Goal: Task Accomplishment & Management: Complete application form

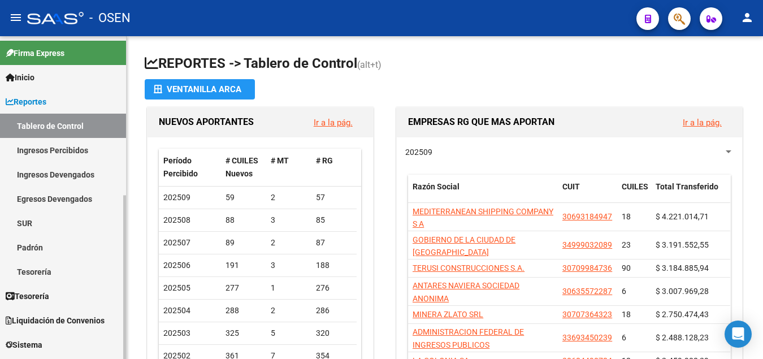
click at [57, 317] on span "Liquidación de Convenios" at bounding box center [55, 320] width 99 height 12
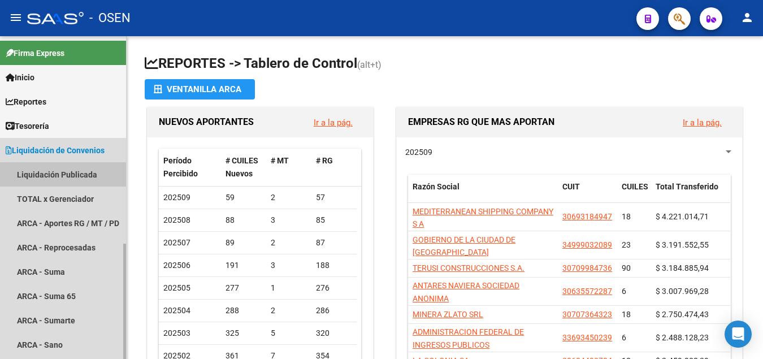
click at [75, 179] on link "Liquidación Publicada" at bounding box center [63, 174] width 126 height 24
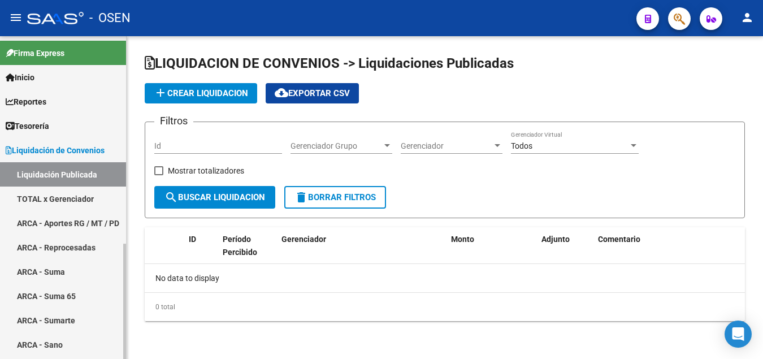
checkbox input "true"
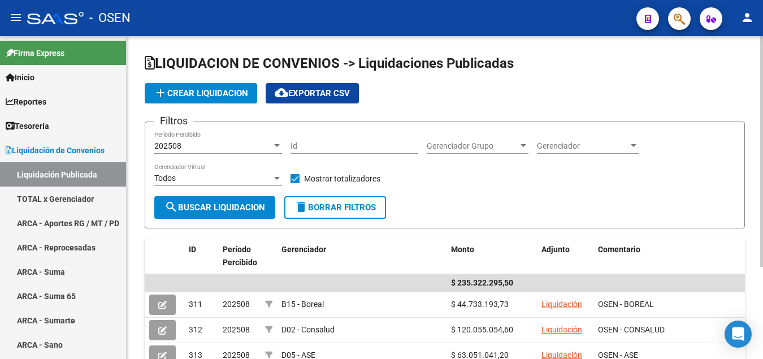
click at [218, 89] on span "add Crear Liquidacion" at bounding box center [201, 93] width 94 height 10
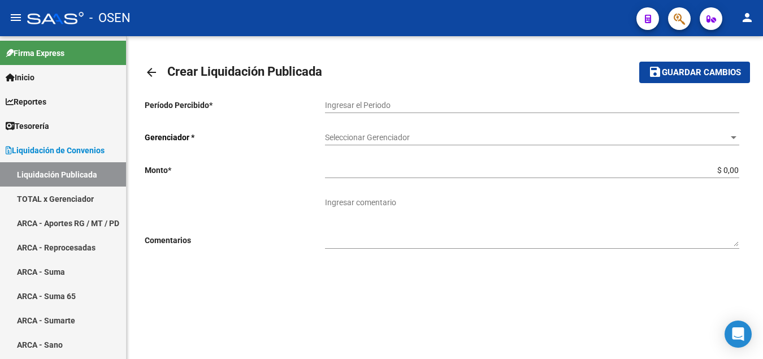
click at [451, 103] on input "Ingresar el Periodo" at bounding box center [532, 106] width 414 height 10
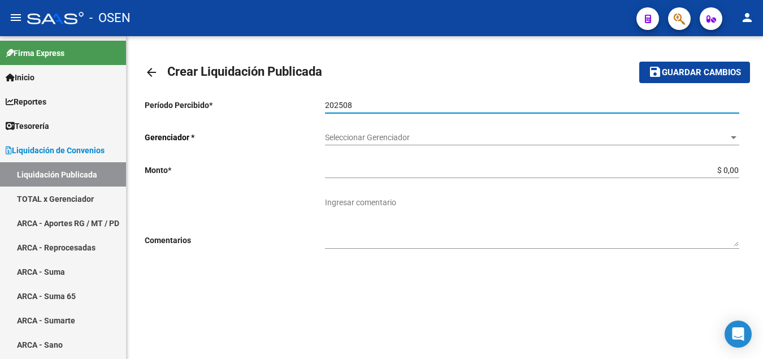
type input "202508"
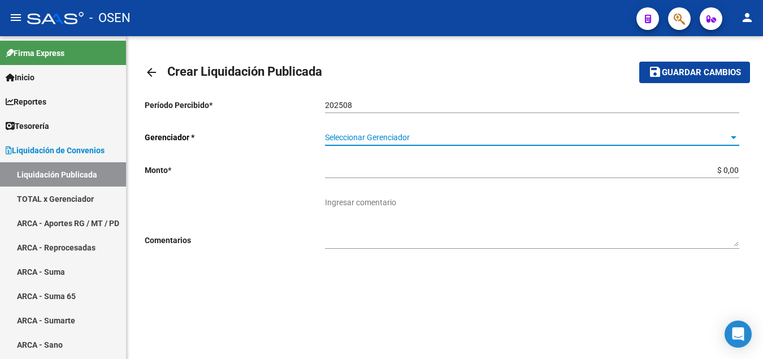
click at [384, 135] on span "Seleccionar Gerenciador" at bounding box center [527, 138] width 404 height 10
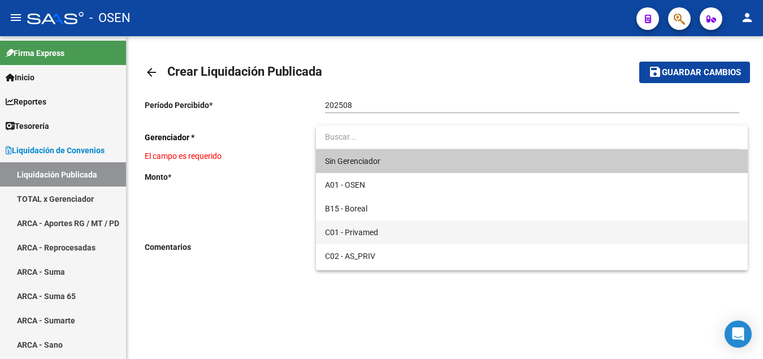
click at [386, 235] on span "C01 - Privamed" at bounding box center [532, 232] width 414 height 24
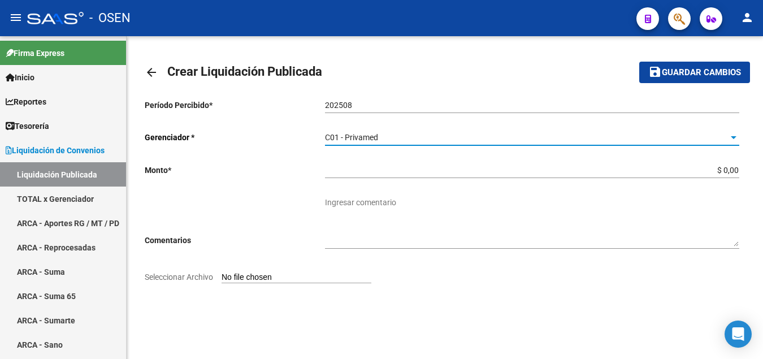
click at [250, 277] on input "Seleccionar Archivo" at bounding box center [297, 277] width 150 height 11
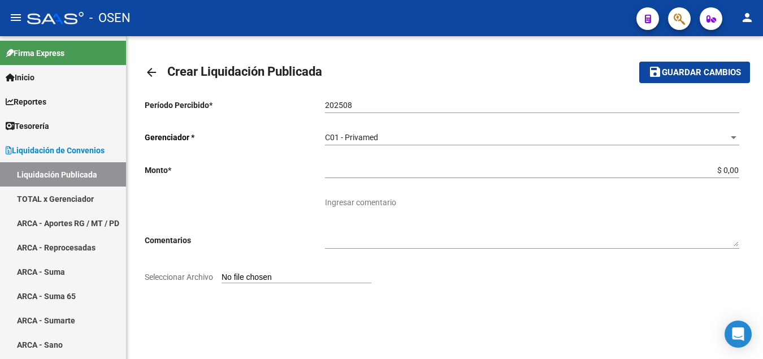
click at [241, 278] on input "Seleccionar Archivo" at bounding box center [297, 277] width 150 height 11
type input "C:\fakepath\Liquidador OSEN - Privamed 202508.pdf"
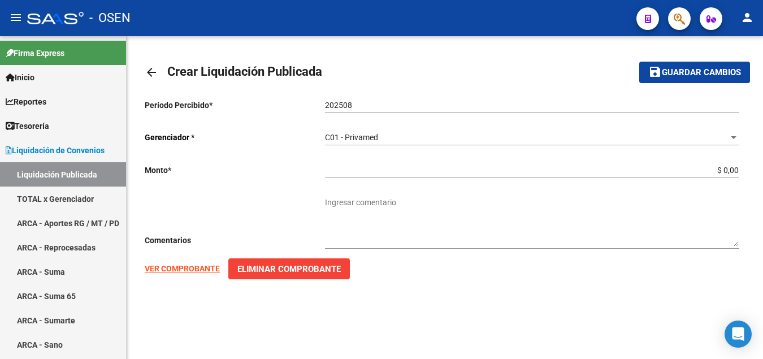
click at [191, 270] on strong "VER COMPROBANTE" at bounding box center [182, 268] width 75 height 9
drag, startPoint x: 714, startPoint y: 169, endPoint x: 746, endPoint y: 168, distance: 31.7
click at [739, 168] on input "$ 0,00" at bounding box center [532, 171] width 414 height 10
paste input "176.235,31"
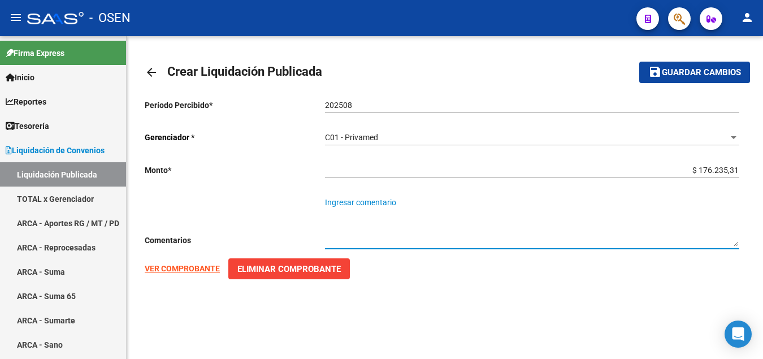
click at [370, 205] on textarea "Ingresar comentario" at bounding box center [532, 222] width 414 height 50
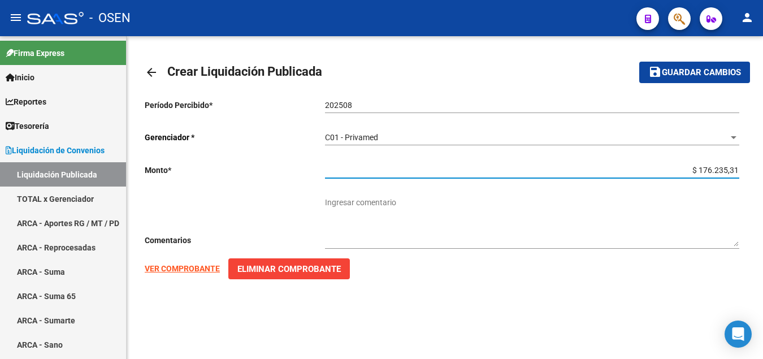
click at [695, 167] on input "$ 176.235,31" at bounding box center [532, 171] width 414 height 10
click at [703, 167] on input "$ 176.235,31" at bounding box center [532, 171] width 414 height 10
click at [700, 170] on input "$ 176.235,31" at bounding box center [532, 171] width 414 height 10
type input "-$ 176.235,31"
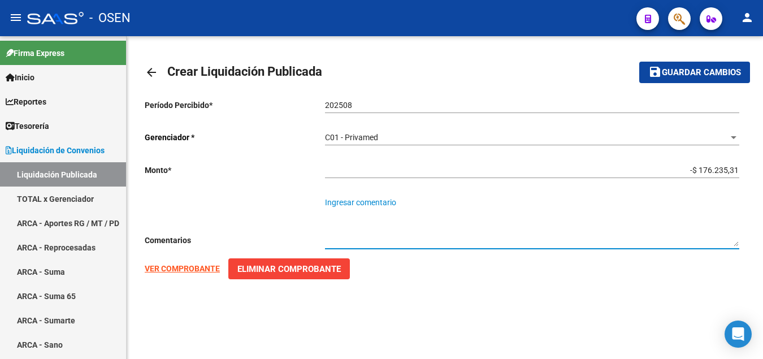
click at [361, 200] on textarea "Ingresar comentario" at bounding box center [532, 222] width 414 height 50
type textarea "o"
type textarea "OSEN - PRIVAMED"
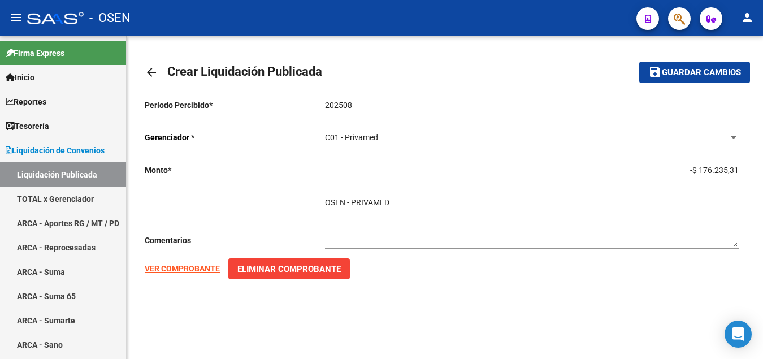
click at [689, 61] on mat-toolbar-row "save Guardar cambios" at bounding box center [686, 72] width 127 height 36
click at [685, 65] on button "save Guardar cambios" at bounding box center [694, 72] width 111 height 21
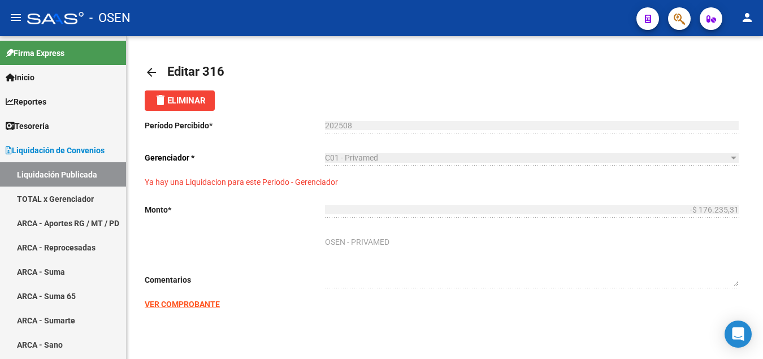
click at [158, 73] on mat-icon "arrow_back" at bounding box center [152, 73] width 14 height 14
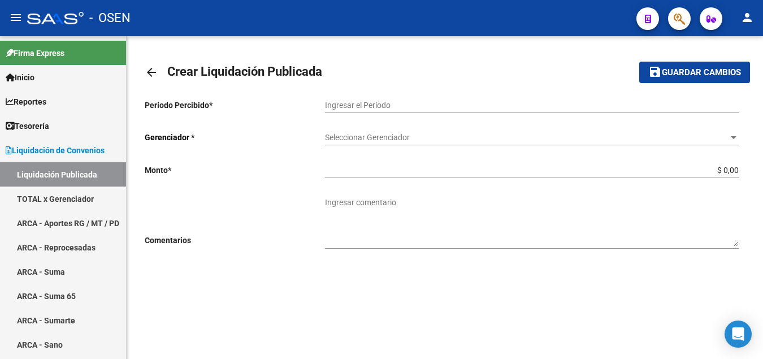
click at [149, 73] on mat-icon "arrow_back" at bounding box center [152, 73] width 14 height 14
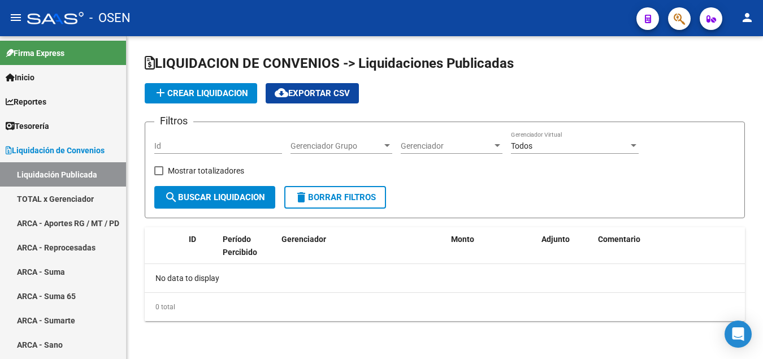
checkbox input "true"
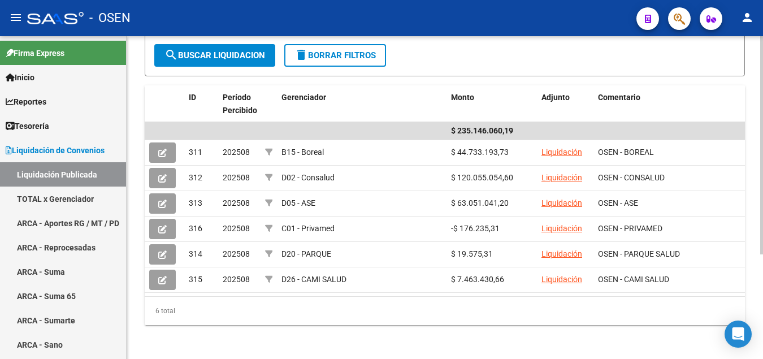
scroll to position [154, 0]
